Goal: Task Accomplishment & Management: Complete application form

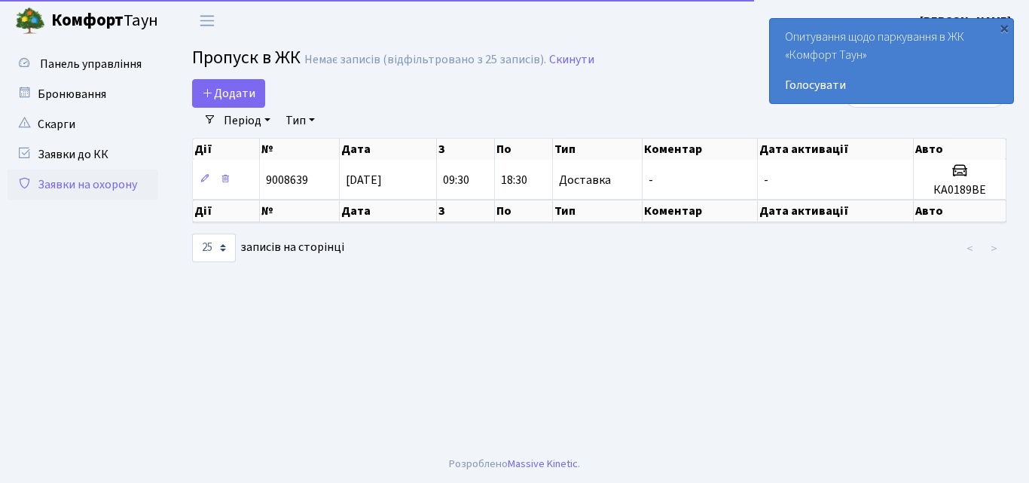
select select "25"
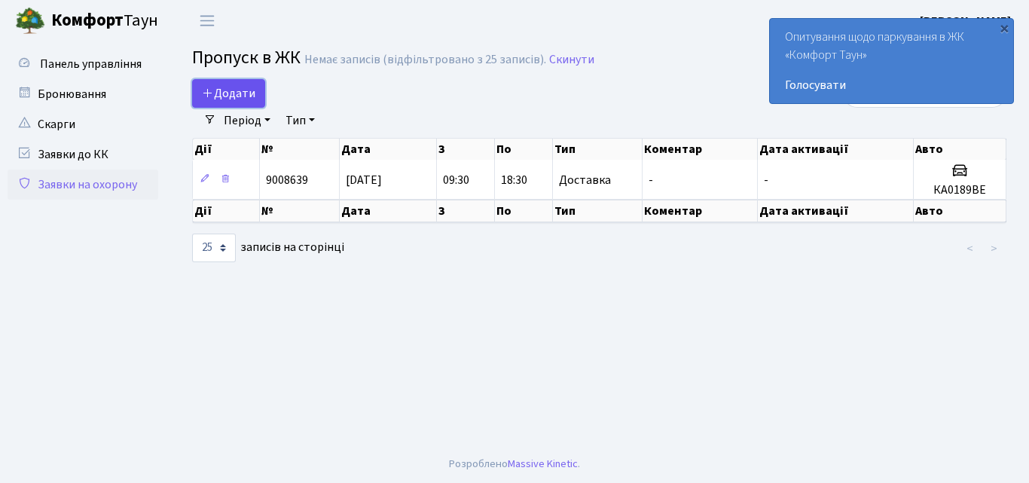
click at [234, 93] on span "Додати" at bounding box center [228, 93] width 53 height 17
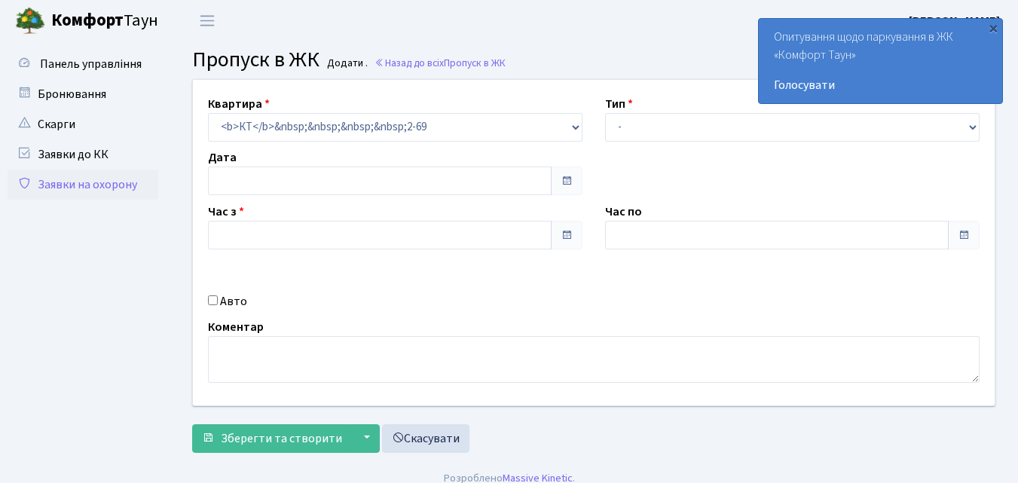
type input "[DATE]"
type input "09:45"
type input "10:45"
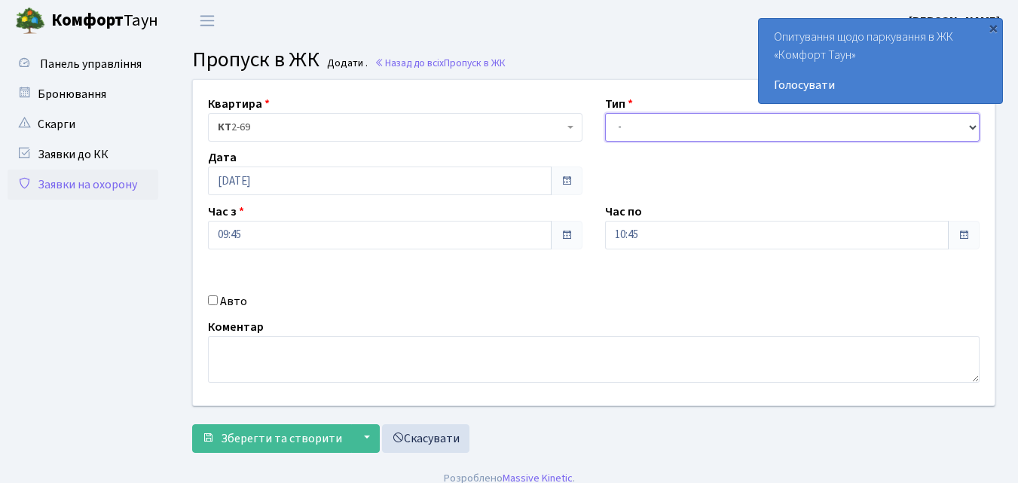
click at [646, 130] on select "- Доставка Таксі Гості Сервіс" at bounding box center [792, 127] width 374 height 29
select select "1"
click at [605, 113] on select "- Доставка Таксі Гості Сервіс" at bounding box center [792, 127] width 374 height 29
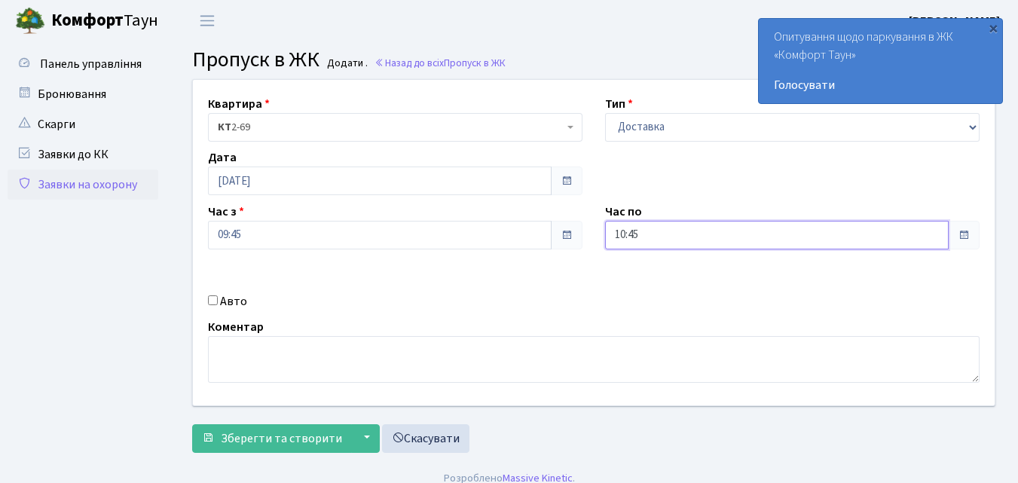
click at [683, 230] on input "10:45" at bounding box center [777, 235] width 344 height 29
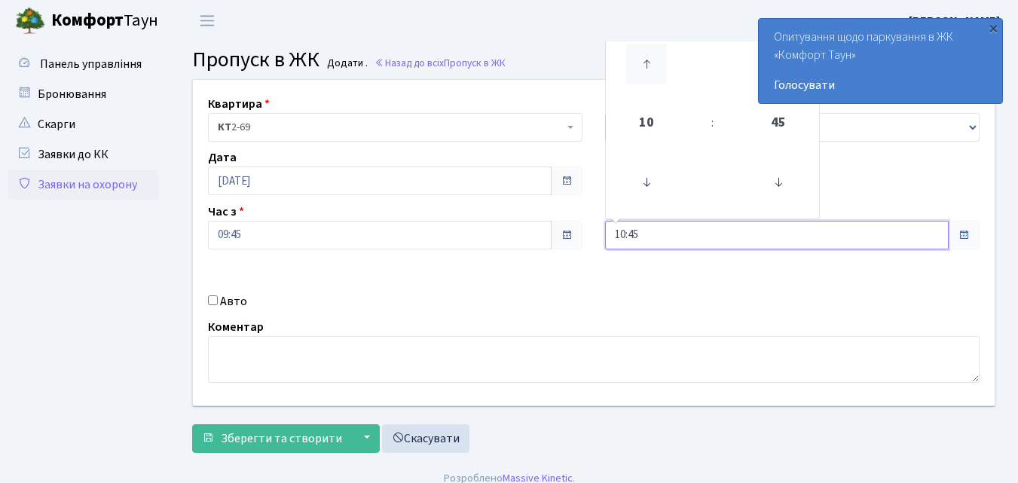
click at [643, 63] on icon at bounding box center [646, 64] width 41 height 41
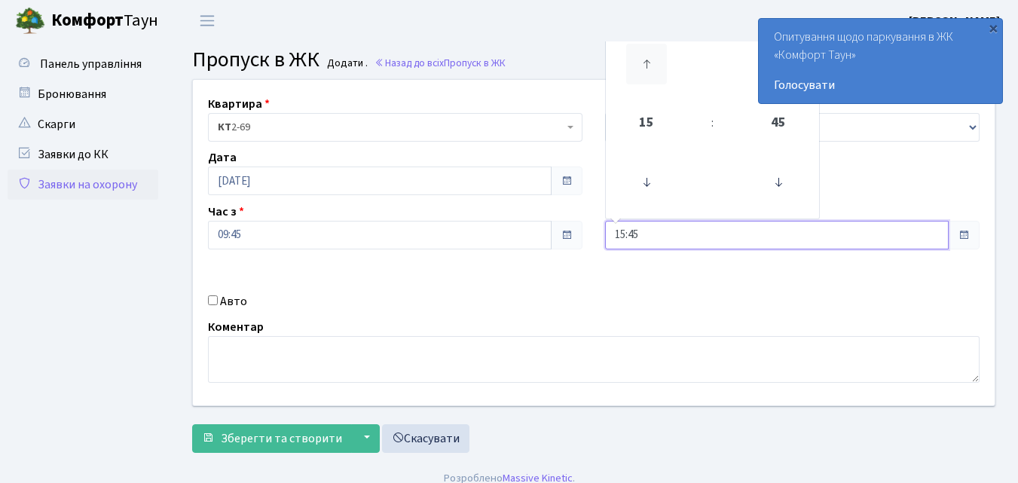
click at [643, 63] on icon at bounding box center [646, 64] width 41 height 41
type input "18:45"
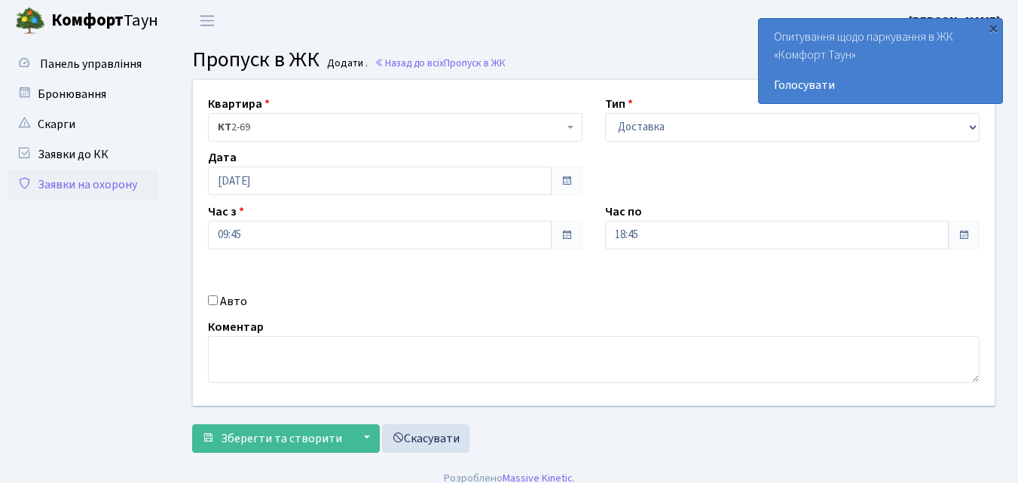
click at [209, 304] on input "Авто" at bounding box center [213, 300] width 10 height 10
checkbox input "true"
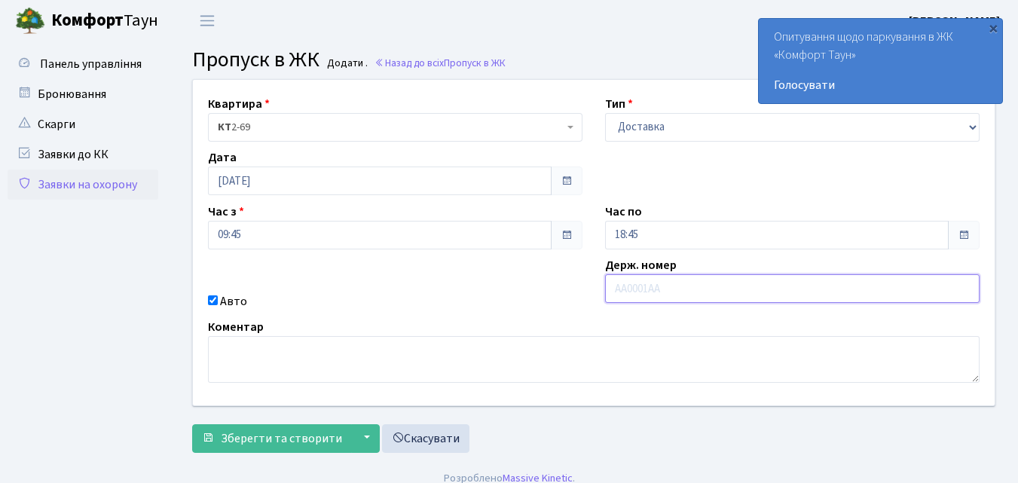
click at [620, 294] on input "text" at bounding box center [792, 288] width 374 height 29
type input "АІ6721АЕ"
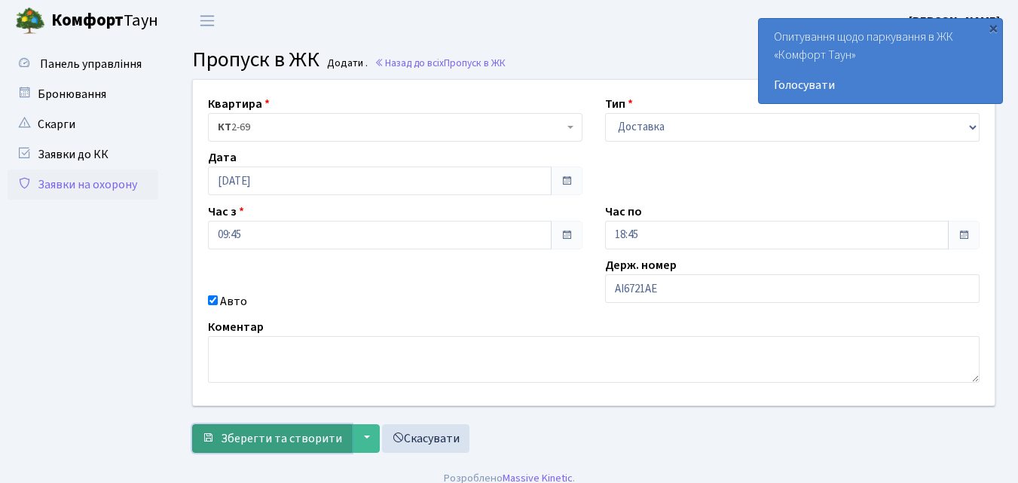
click at [258, 441] on span "Зберегти та створити" at bounding box center [281, 438] width 121 height 17
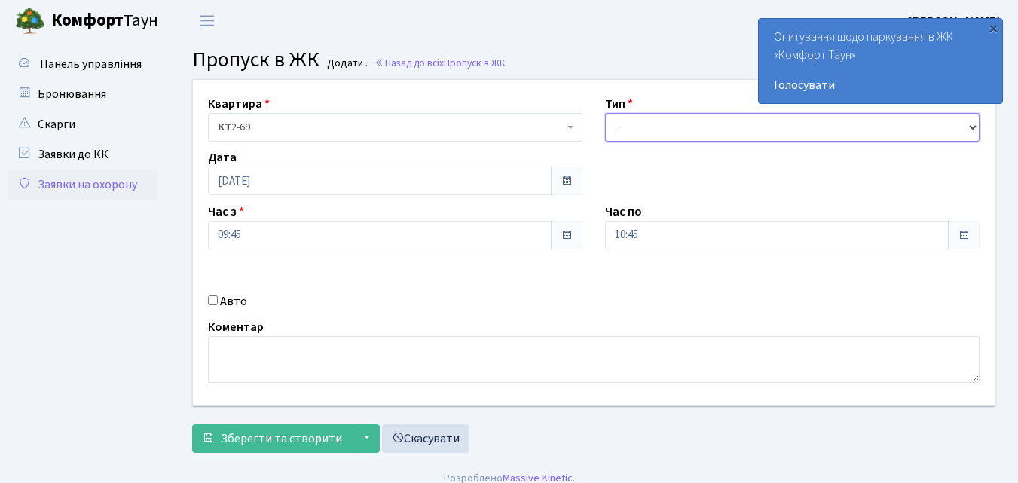
click at [656, 127] on select "- Доставка Таксі Гості Сервіс" at bounding box center [792, 127] width 374 height 29
select select "1"
click at [605, 113] on select "- Доставка Таксі Гості Сервіс" at bounding box center [792, 127] width 374 height 29
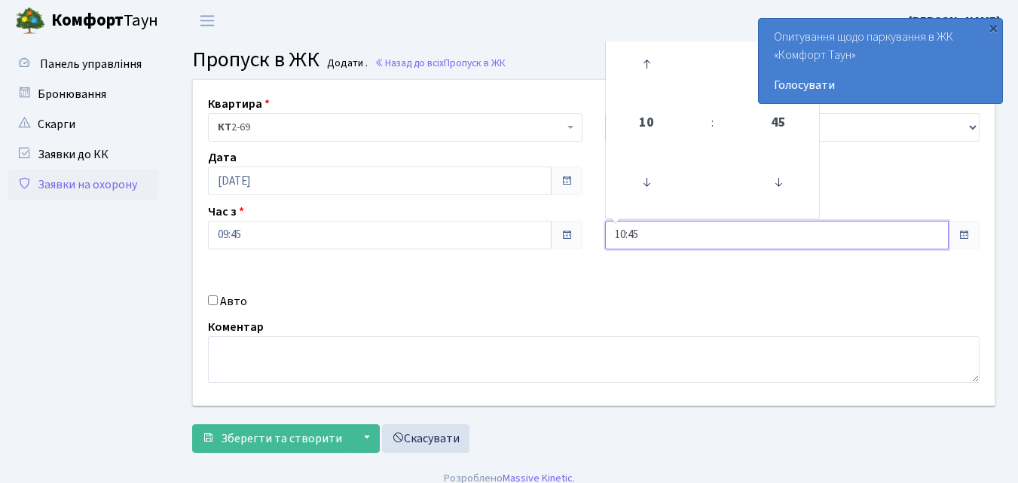
click at [683, 238] on input "10:45" at bounding box center [777, 235] width 344 height 29
click at [648, 65] on icon at bounding box center [646, 64] width 41 height 41
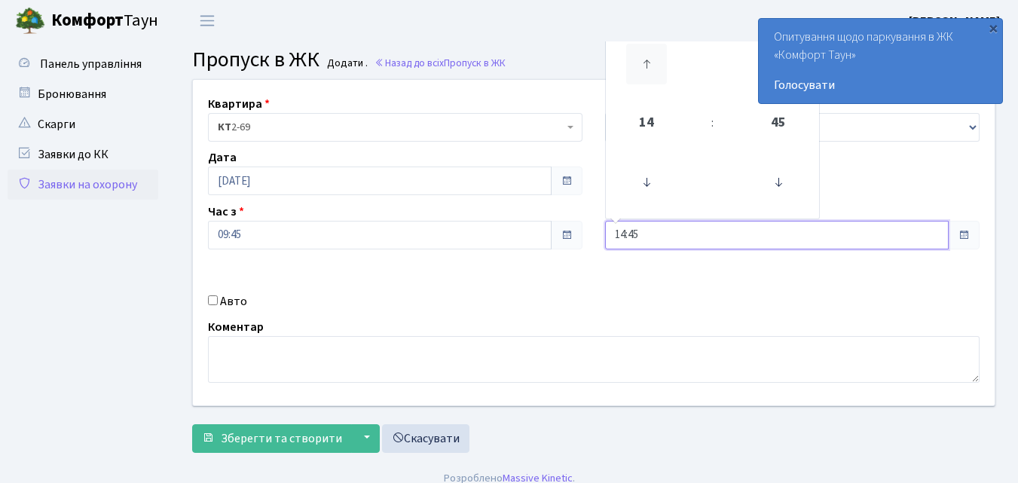
click at [648, 65] on icon at bounding box center [646, 64] width 41 height 41
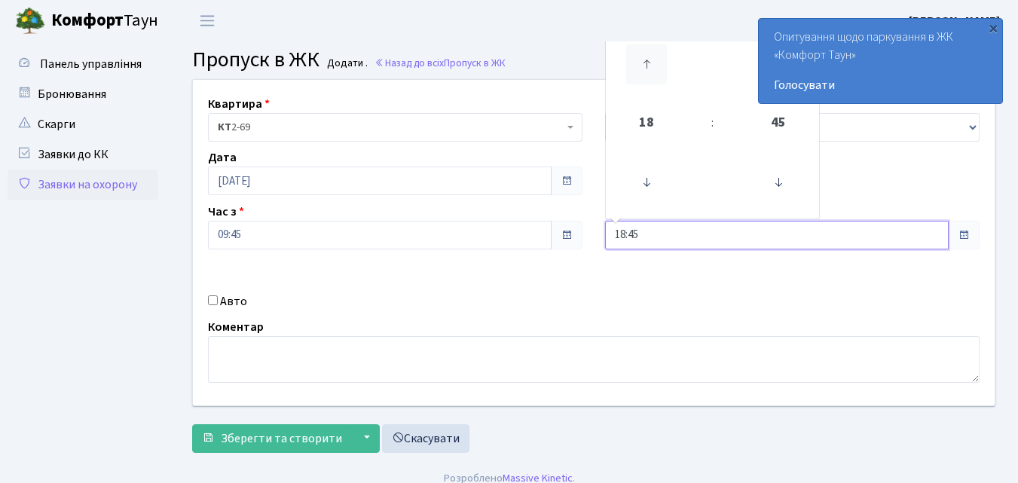
type input "19:45"
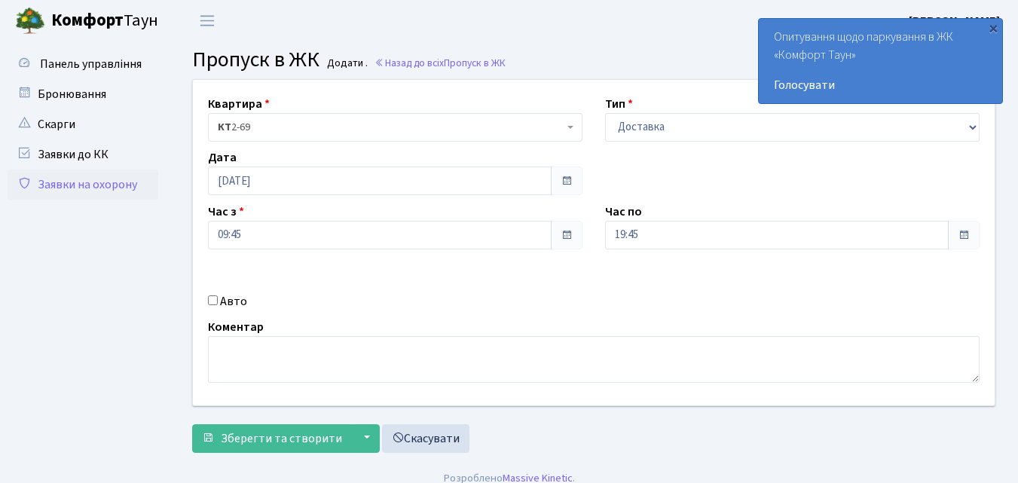
click at [215, 301] on input "Авто" at bounding box center [213, 300] width 10 height 10
checkbox input "true"
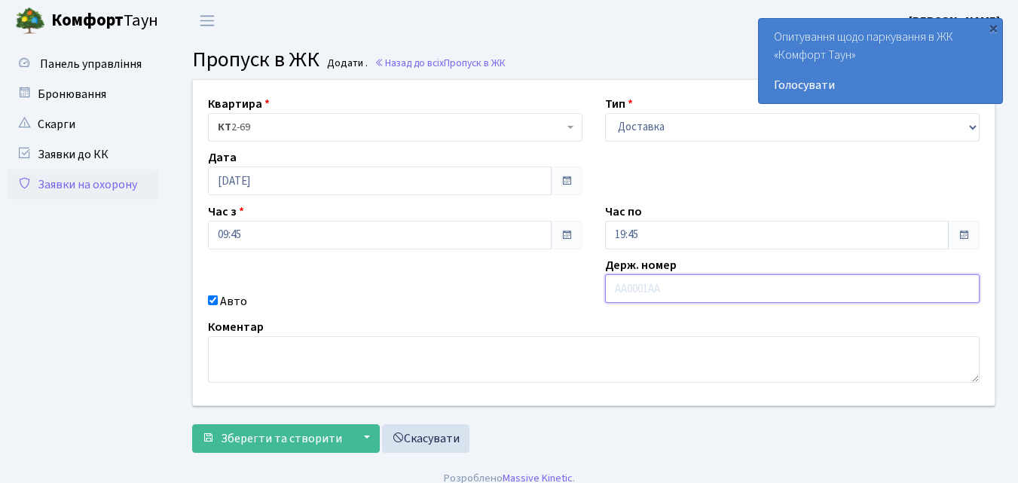
click at [611, 290] on input "text" at bounding box center [792, 288] width 374 height 29
type input "АА3280СВ"
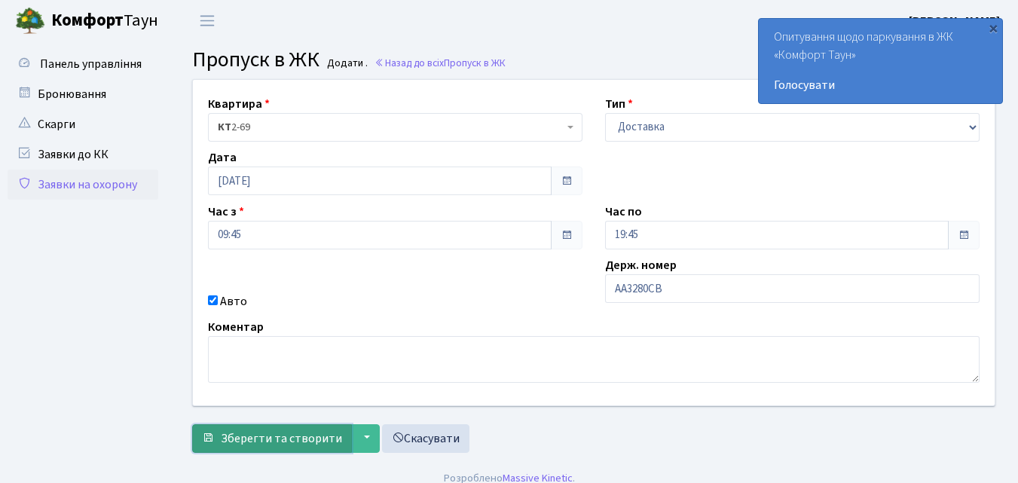
click at [292, 434] on span "Зберегти та створити" at bounding box center [281, 438] width 121 height 17
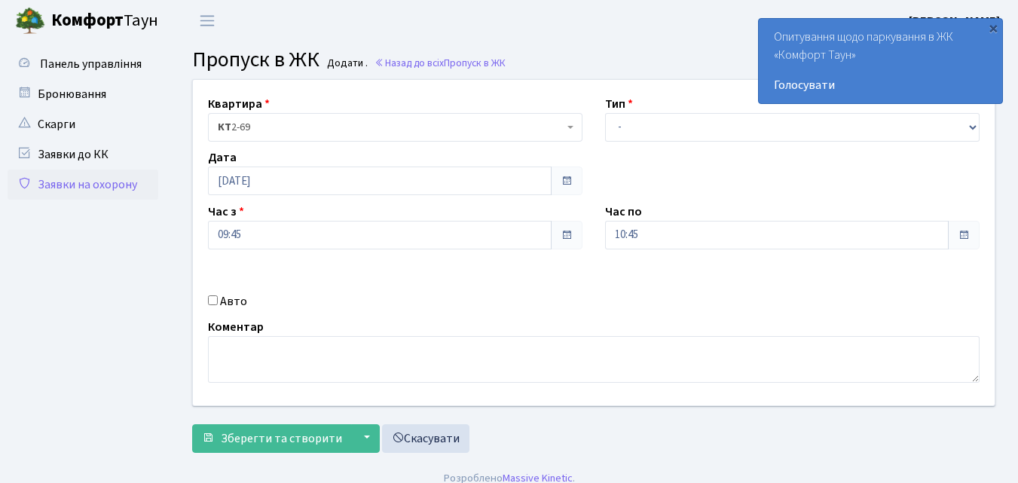
click at [60, 188] on link "Заявки на охорону" at bounding box center [83, 185] width 151 height 30
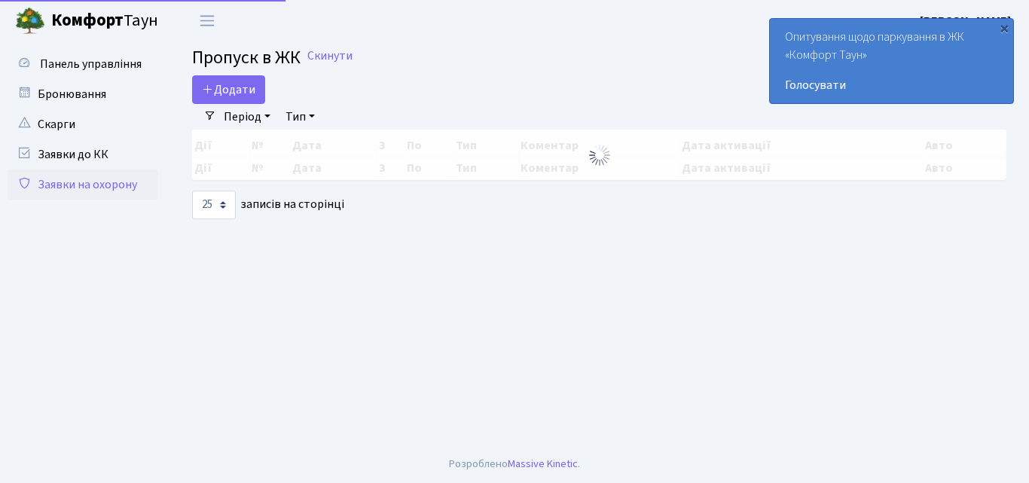
select select "25"
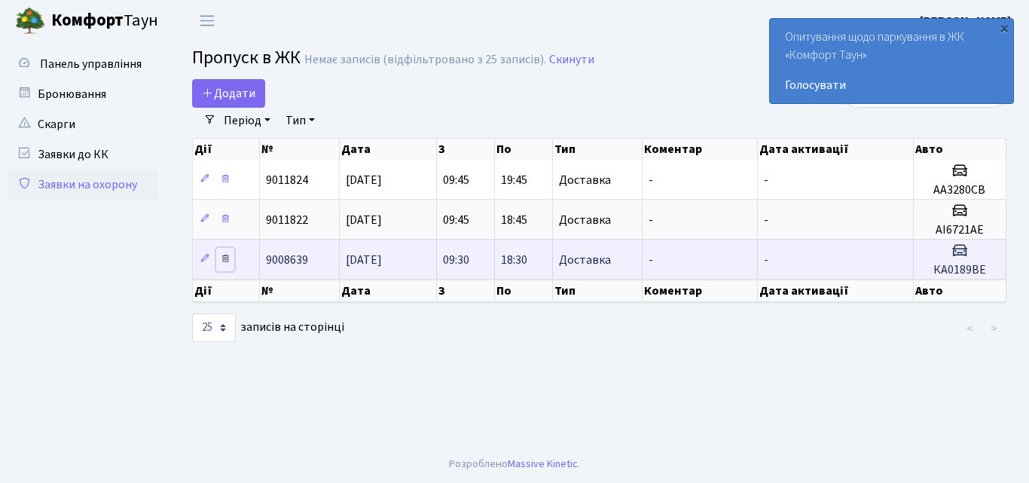
click at [225, 260] on icon at bounding box center [225, 258] width 11 height 11
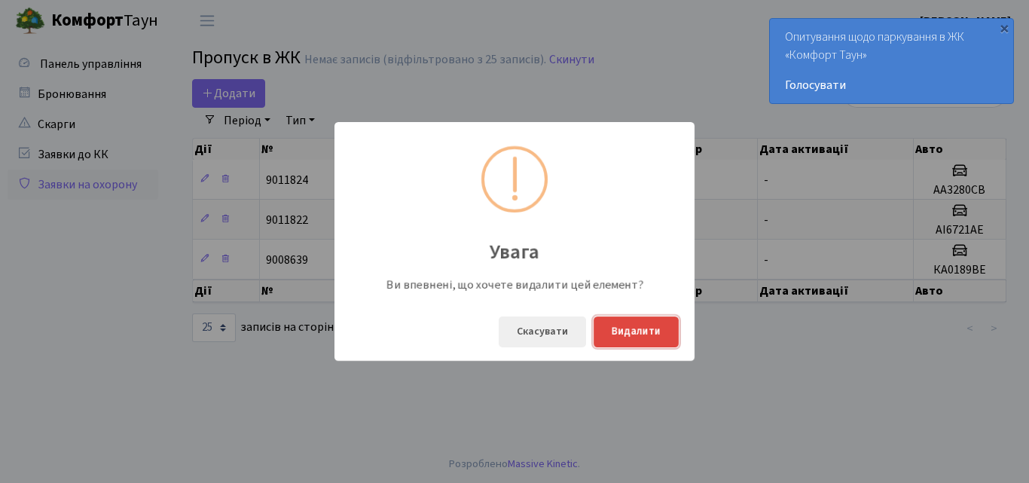
click at [662, 335] on button "Видалити" at bounding box center [636, 331] width 85 height 31
